Goal: Information Seeking & Learning: Understand process/instructions

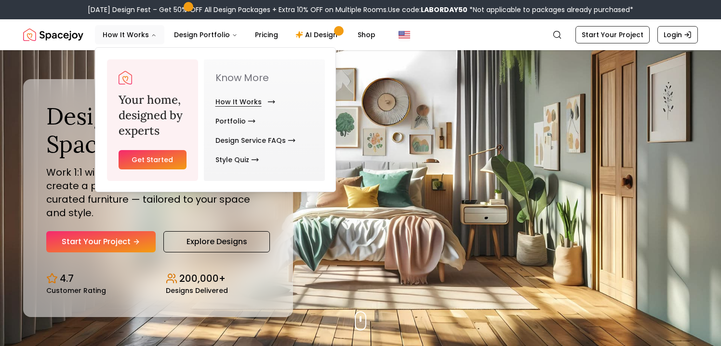
click at [227, 106] on link "How It Works" at bounding box center [244, 101] width 56 height 19
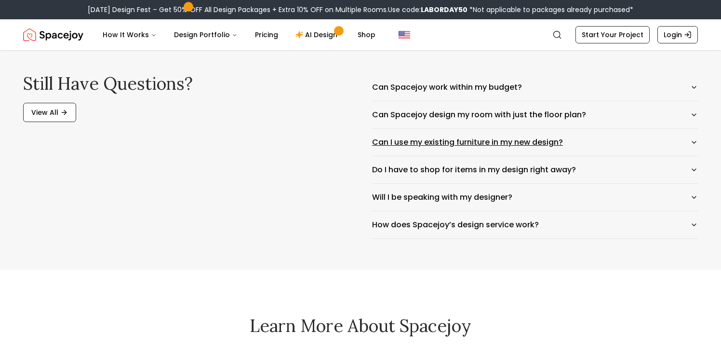
scroll to position [1594, 0]
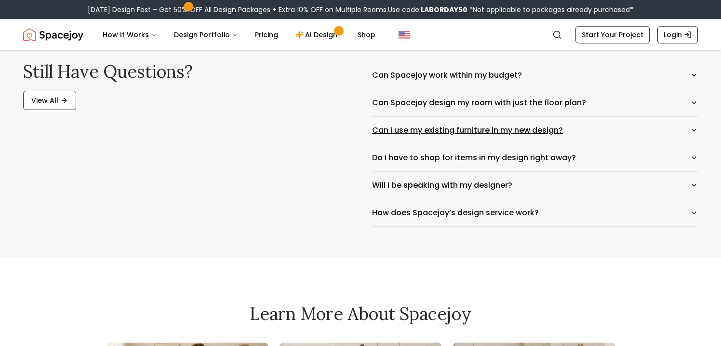
click at [463, 130] on button "Can I use my existing furniture in my new design?" at bounding box center [535, 130] width 326 height 27
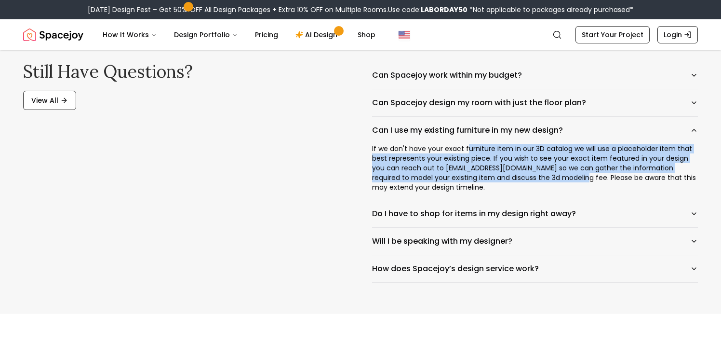
drag, startPoint x: 465, startPoint y: 150, endPoint x: 557, endPoint y: 175, distance: 95.0
click at [557, 175] on div "If we don't have your exact furniture item in our 3D catalog we will use a plac…" at bounding box center [535, 172] width 326 height 56
click at [542, 219] on button "Do I have to shop for items in my design right away?" at bounding box center [535, 213] width 326 height 27
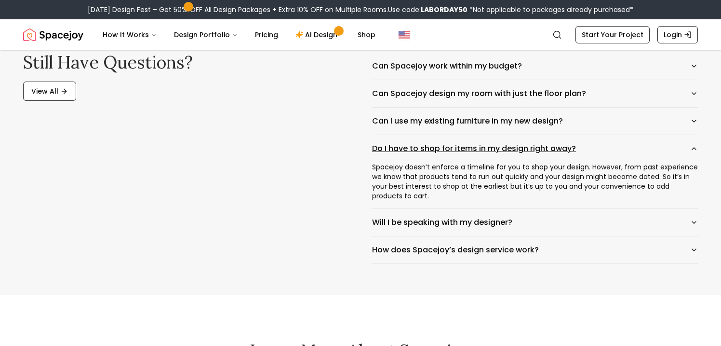
scroll to position [1605, 0]
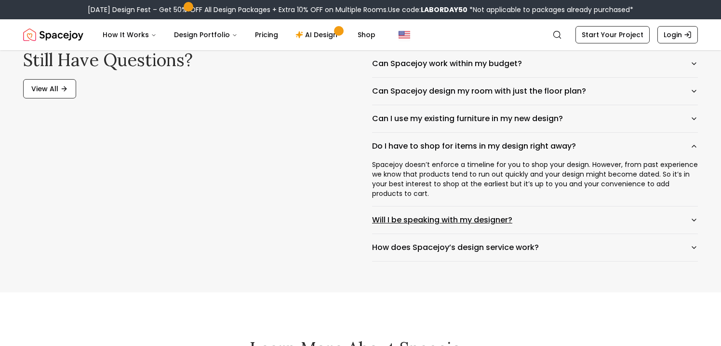
click at [542, 220] on button "Will I be speaking with my designer?" at bounding box center [535, 219] width 326 height 27
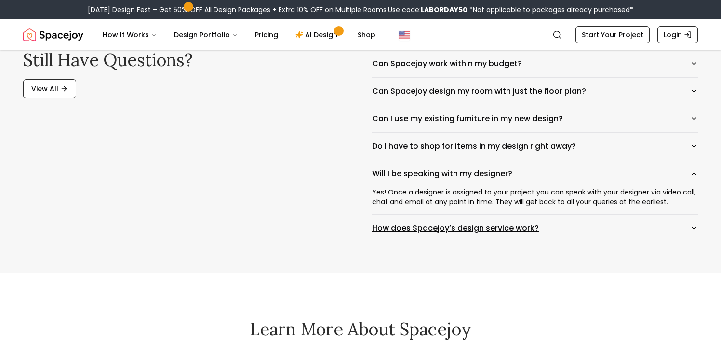
click at [540, 224] on button "How does Spacejoy’s design service work?" at bounding box center [535, 228] width 326 height 27
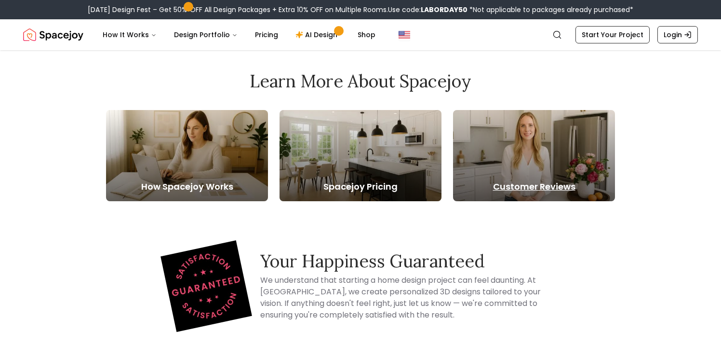
scroll to position [1898, 0]
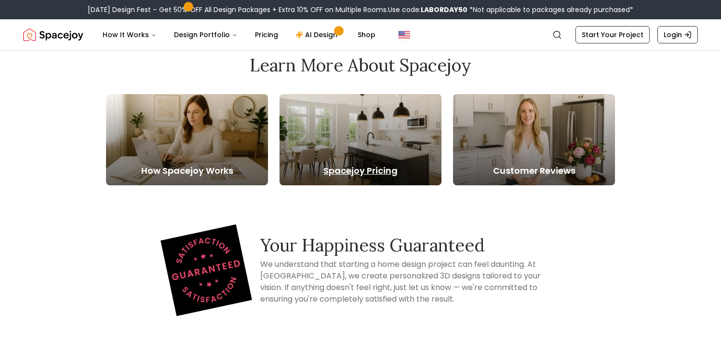
click at [336, 139] on div at bounding box center [361, 139] width 162 height 91
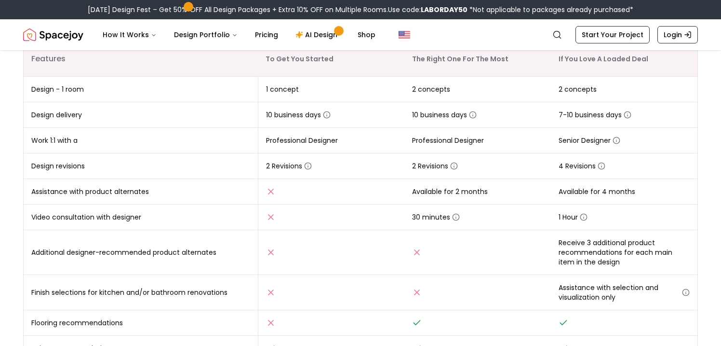
scroll to position [191, 0]
